Goal: Check status: Check status

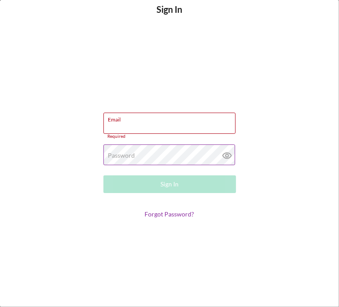
type input "[EMAIL_ADDRESS][DOMAIN_NAME]"
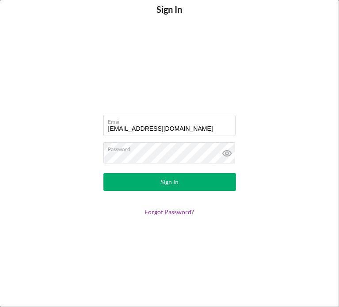
click at [149, 185] on button "Sign In" at bounding box center [169, 182] width 133 height 18
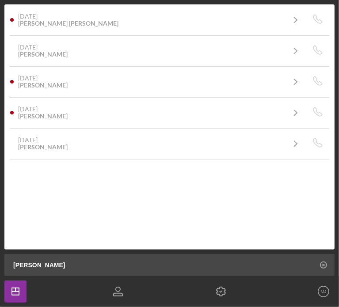
drag, startPoint x: 30, startPoint y: 267, endPoint x: -26, endPoint y: 268, distance: 56.2
click at [0, 268] on html "5 Projects $10,700 • $10,700 Total [PERSON_NAME] Filters Reset 5 Apply SEARCH F…" at bounding box center [169, 153] width 339 height 307
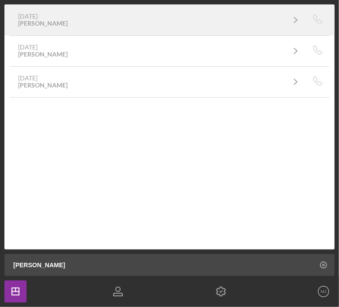
type input "[PERSON_NAME]"
click at [88, 25] on div "[DATE] [PERSON_NAME]" at bounding box center [151, 20] width 267 height 14
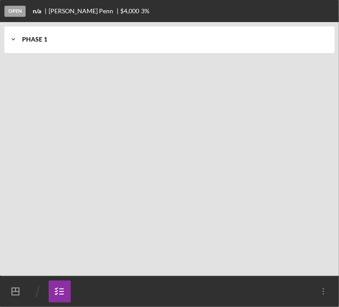
drag, startPoint x: 19, startPoint y: 36, endPoint x: 13, endPoint y: 36, distance: 5.7
click at [13, 36] on icon "Icon/Expander" at bounding box center [13, 40] width 18 height 18
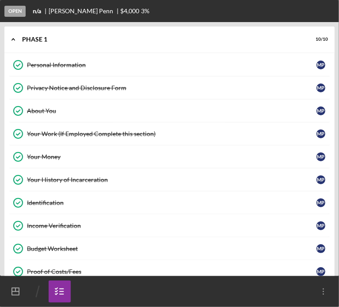
click at [42, 113] on div "About You" at bounding box center [172, 110] width 290 height 7
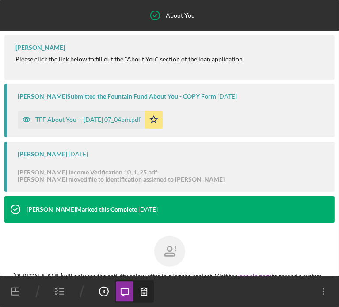
scroll to position [55, 0]
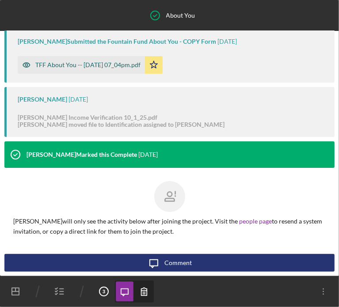
click at [125, 69] on div "TFF About You -- [DATE] 07_04pm.pdf" at bounding box center [81, 65] width 127 height 18
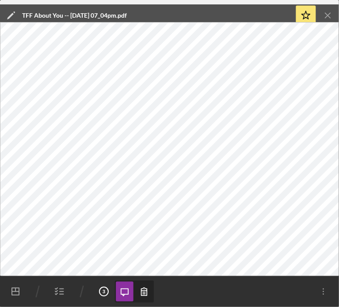
click at [57, 292] on icon "button" at bounding box center [60, 292] width 22 height 22
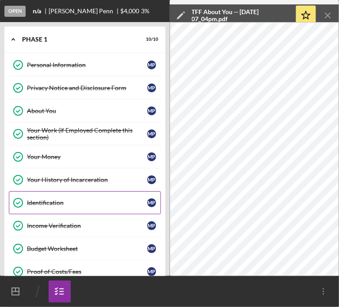
click at [46, 192] on link "Identification Identification M P" at bounding box center [85, 203] width 152 height 23
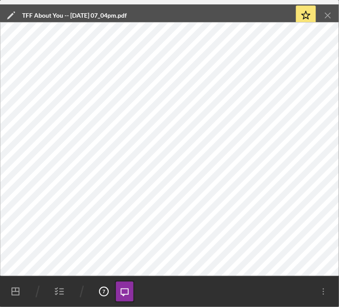
click at [326, 18] on line "button" at bounding box center [328, 15] width 5 height 5
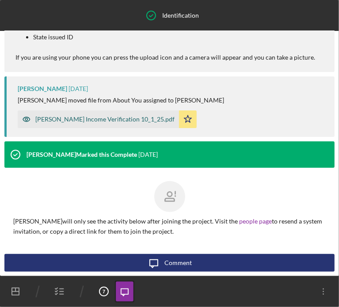
click at [126, 120] on div "[PERSON_NAME] Income Verification 10_1_25.pdf" at bounding box center [104, 119] width 139 height 7
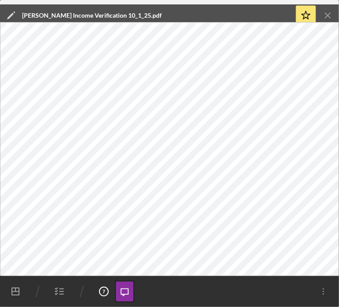
click at [329, 15] on icon "Icon/Menu Close" at bounding box center [328, 16] width 20 height 20
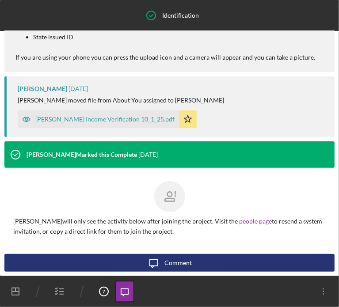
click at [60, 298] on icon "button" at bounding box center [60, 292] width 22 height 22
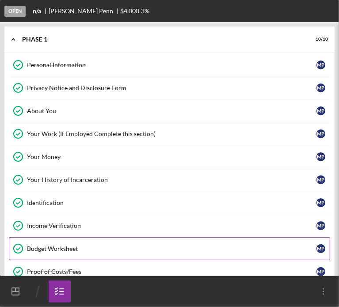
click at [44, 250] on div "Budget Worksheet" at bounding box center [172, 248] width 290 height 7
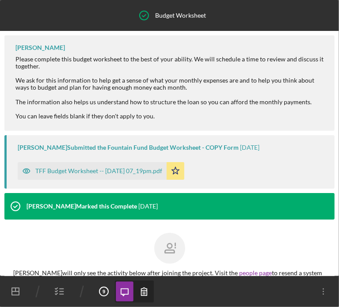
scroll to position [51, 0]
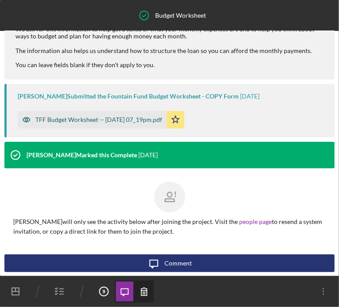
click at [73, 119] on div "TFF Budget Worksheet -- [DATE] 07_19pm.pdf" at bounding box center [98, 119] width 127 height 7
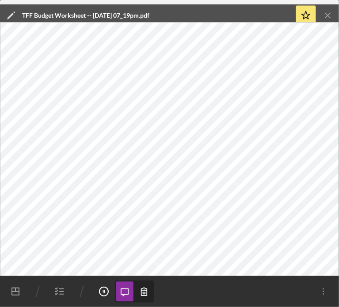
click at [62, 291] on icon "button" at bounding box center [60, 292] width 22 height 22
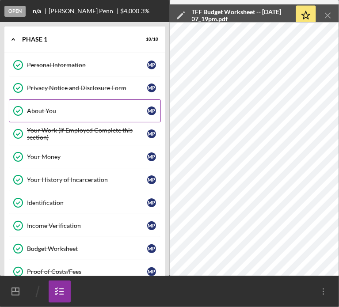
click at [44, 109] on div "About You" at bounding box center [87, 110] width 120 height 7
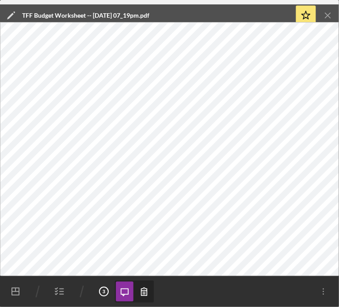
click at [330, 13] on icon "Icon/Menu Close" at bounding box center [328, 16] width 20 height 20
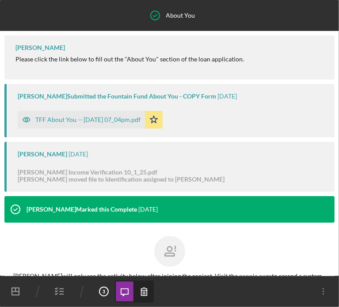
click at [57, 290] on icon "button" at bounding box center [60, 292] width 22 height 22
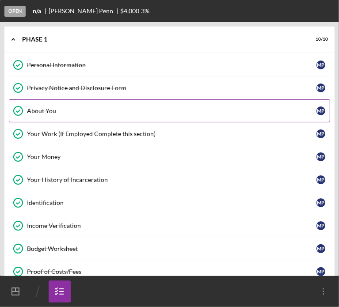
click at [117, 108] on div "About You" at bounding box center [172, 110] width 290 height 7
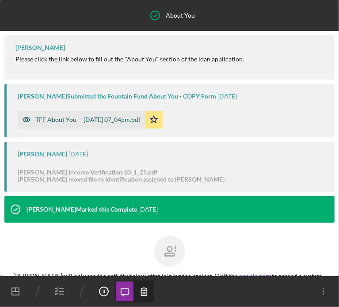
click at [57, 120] on div "TFF About You -- [DATE] 07_04pm.pdf" at bounding box center [87, 119] width 105 height 7
